Goal: Navigation & Orientation: Find specific page/section

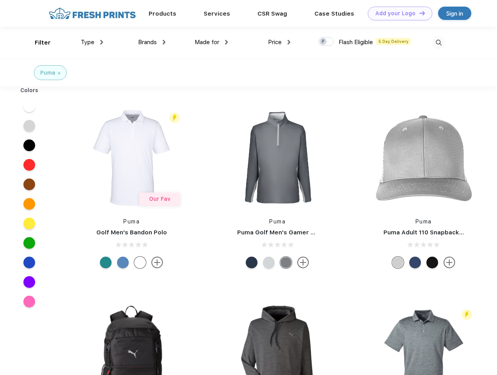
click at [397, 13] on link "Add your Logo Design Tool" at bounding box center [400, 14] width 64 height 14
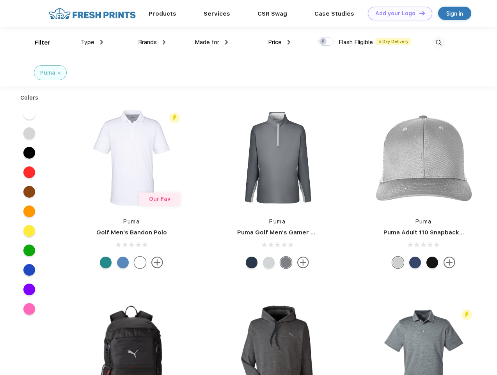
click at [0, 0] on div "Design Tool" at bounding box center [0, 0] width 0 height 0
click at [419, 13] on link "Add your Logo Design Tool" at bounding box center [400, 14] width 64 height 14
click at [37, 43] on div "Filter" at bounding box center [43, 42] width 16 height 9
click at [92, 42] on span "Type" at bounding box center [88, 42] width 14 height 7
click at [152, 42] on span "Brands" at bounding box center [147, 42] width 19 height 7
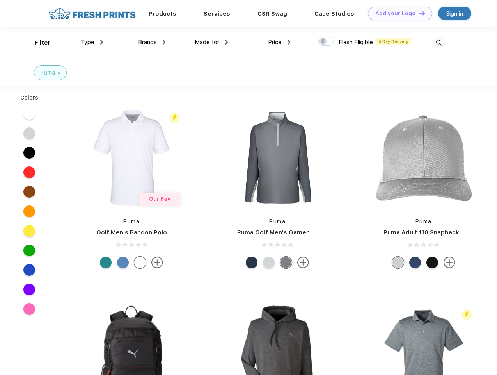
click at [212, 42] on span "Made for" at bounding box center [207, 42] width 25 height 7
click at [279, 42] on span "Price" at bounding box center [275, 42] width 14 height 7
click at [326, 42] on div at bounding box center [325, 41] width 15 height 9
click at [324, 42] on input "checkbox" at bounding box center [320, 39] width 5 height 5
click at [439, 43] on img at bounding box center [438, 42] width 13 height 13
